Goal: Ask a question

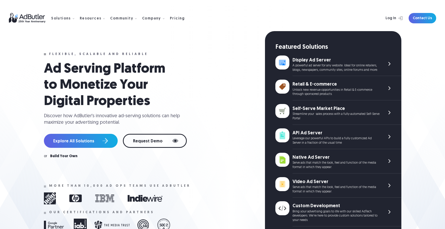
click at [428, 20] on link "Contact Us" at bounding box center [423, 18] width 28 height 10
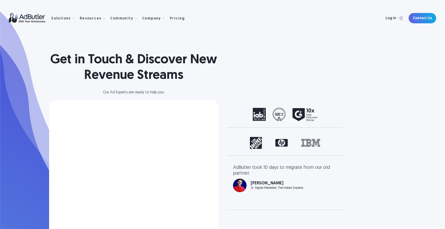
select select "[GEOGRAPHIC_DATA]"
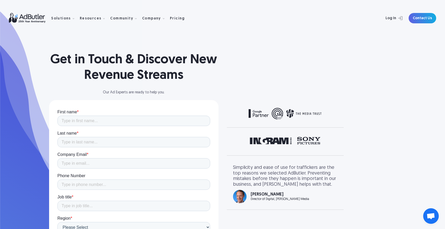
click at [426, 217] on span "Open chat" at bounding box center [431, 217] width 16 height 16
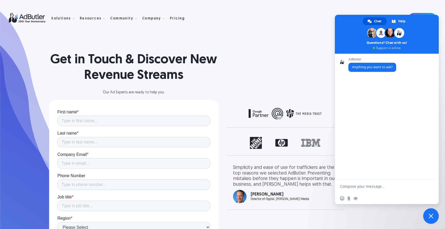
click at [376, 186] on textarea "Compose your message..." at bounding box center [381, 186] width 83 height 13
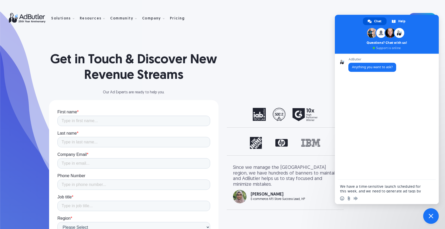
scroll to position [71, 0]
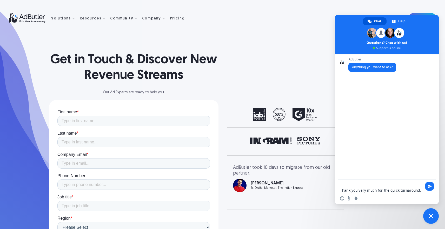
type textarea "We have a time-sensitive launch scheduled for this week, and we need to generat…"
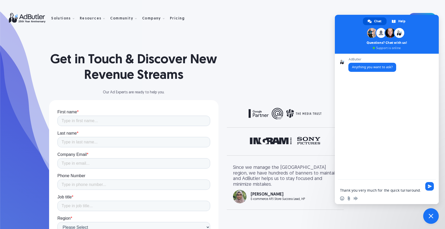
click at [394, 191] on textarea "We have a time-sensitive launch scheduled for this week, and we need to generat…" at bounding box center [381, 186] width 83 height 13
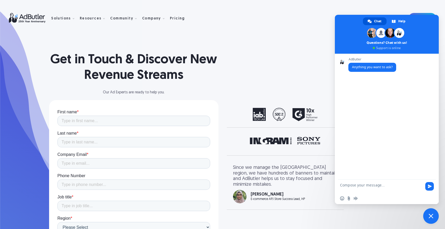
scroll to position [1, 0]
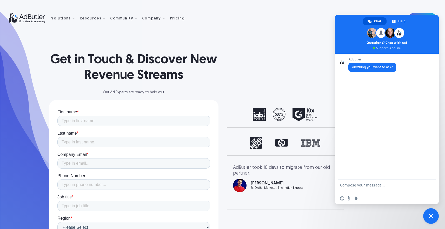
paste textarea "Hi AdButler Support, I signed up for an AdButler account under the email taner@…"
type textarea "Hi AdButler Support, I signed up for an AdButler account under the email taner@…"
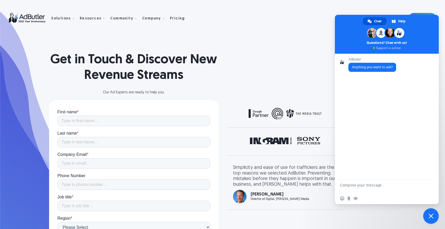
paste textarea "Hi AdButler Support, I signed up for an AdButler account under the email taner@…"
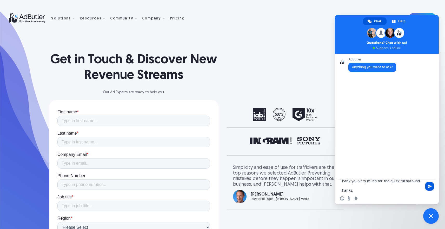
type textarea "Hi AdButler Support, I signed up for an AdButler account under the email taner@…"
click at [429, 187] on span "Send" at bounding box center [430, 187] width 4 height 4
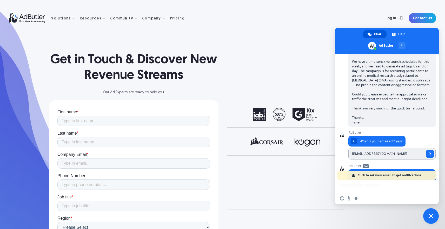
scroll to position [108, 0]
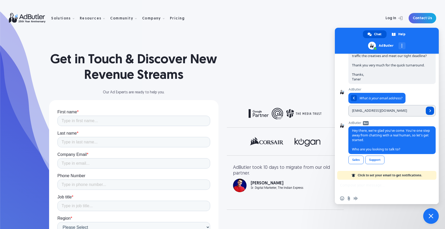
type input "taner@unitegenomics.com"
click at [429, 110] on span "Send" at bounding box center [430, 111] width 3 height 3
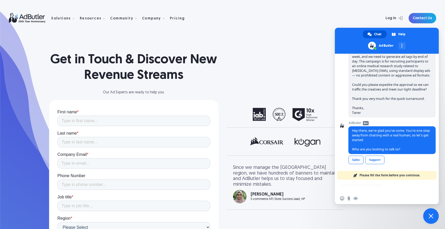
click at [354, 161] on link "Sales" at bounding box center [355, 160] width 15 height 9
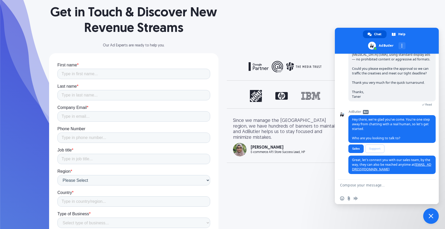
scroll to position [155, 0]
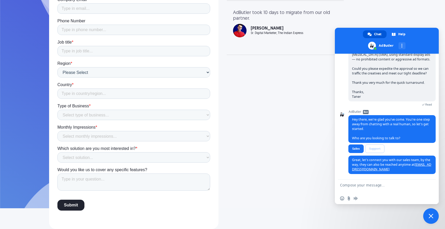
click at [363, 185] on textarea "Compose your message..." at bounding box center [381, 186] width 83 height 13
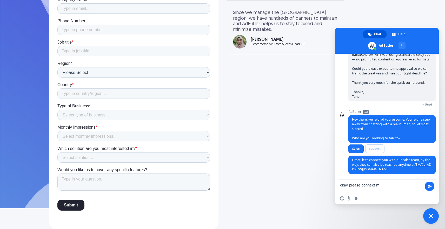
type textarea "okay please connect me"
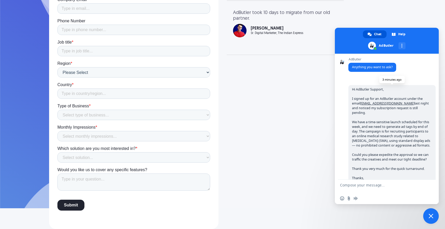
scroll to position [104, 0]
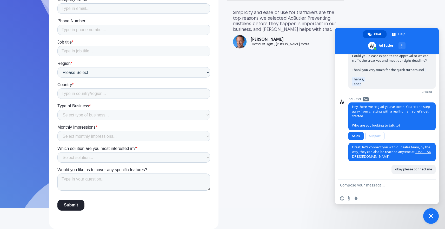
drag, startPoint x: 362, startPoint y: 83, endPoint x: 354, endPoint y: 75, distance: 12.1
click at [354, 75] on span "Hi AdButler Support, I signed up for an AdButler account under the email taner@…" at bounding box center [391, 37] width 87 height 103
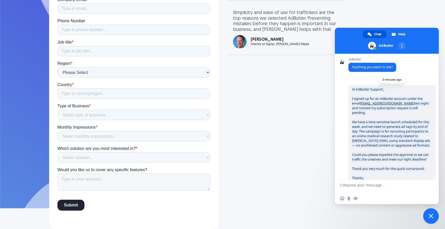
click at [352, 90] on span "Hi AdButler Support, I signed up for an AdButler account under the email taner@…" at bounding box center [391, 136] width 78 height 98
copy span "Hi AdButler Support, I signed up for an AdButler account under the email taner@…"
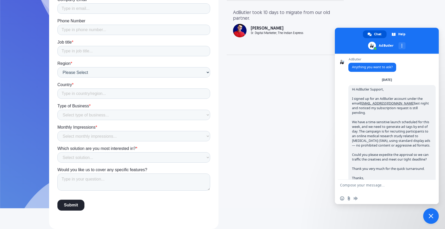
click at [26, 59] on section "Get in Touch & Discover New Revenue Streams Our Ad Experts are ready to help yo…" at bounding box center [222, 27] width 445 height 364
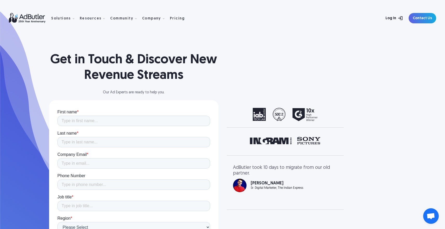
click at [389, 21] on link "Log In" at bounding box center [389, 18] width 34 height 10
